Goal: Task Accomplishment & Management: Use online tool/utility

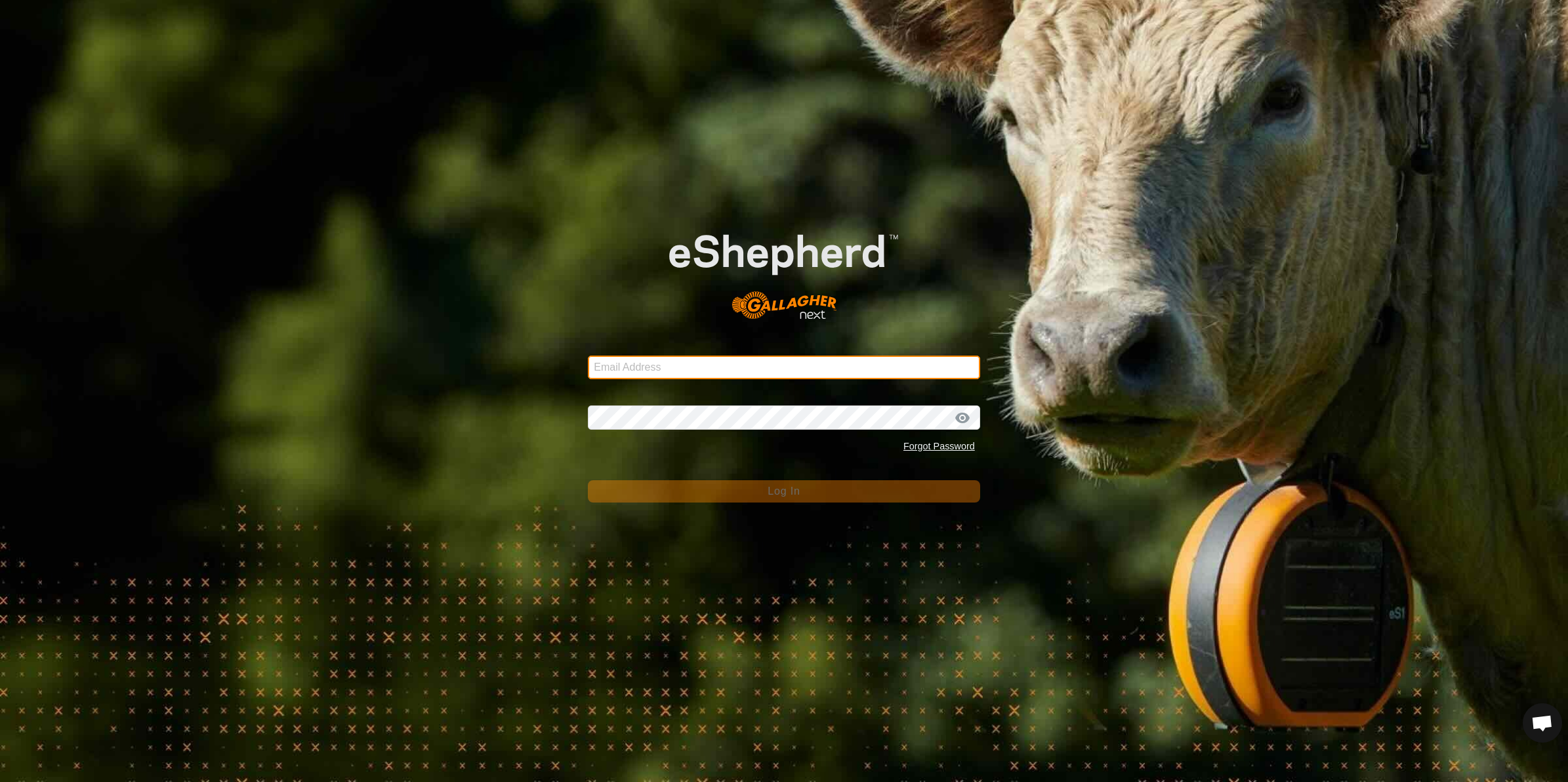
click at [726, 371] on input "Email Address" at bounding box center [784, 367] width 392 height 23
type input "[PERSON_NAME][EMAIL_ADDRESS][DOMAIN_NAME]"
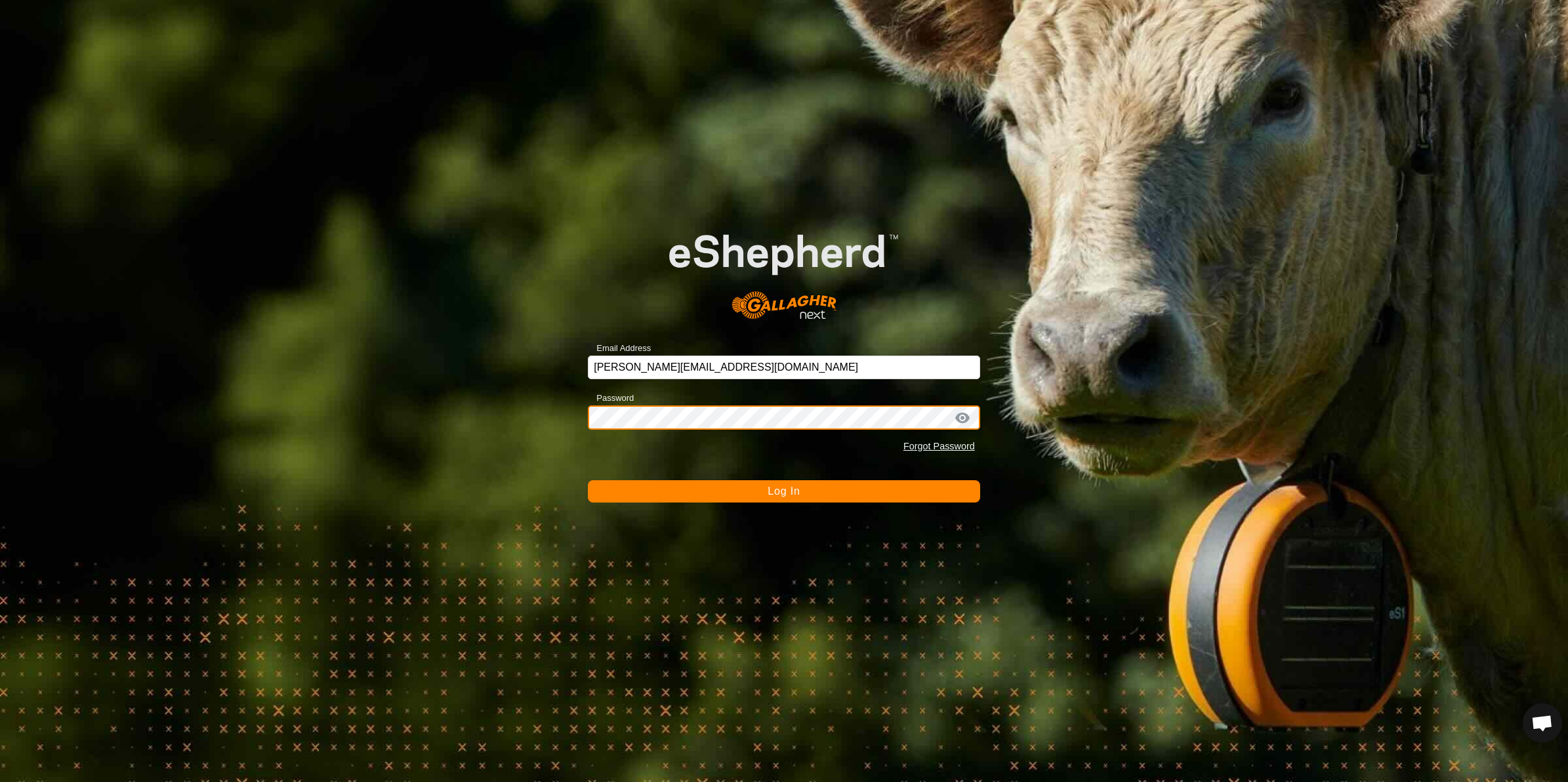
click at [588, 480] on button "Log In" at bounding box center [784, 491] width 392 height 22
